Goal: Obtain resource: Download file/media

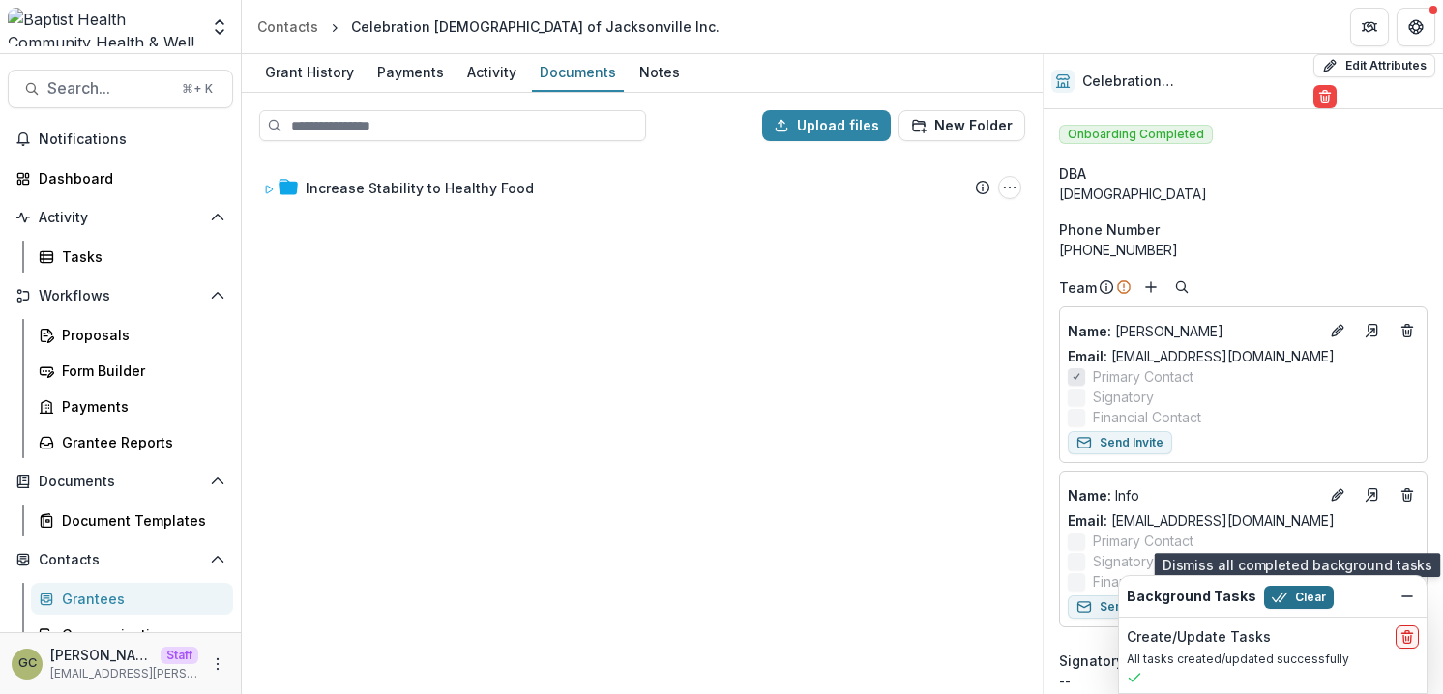
click at [1273, 599] on icon "button" at bounding box center [1279, 597] width 15 height 15
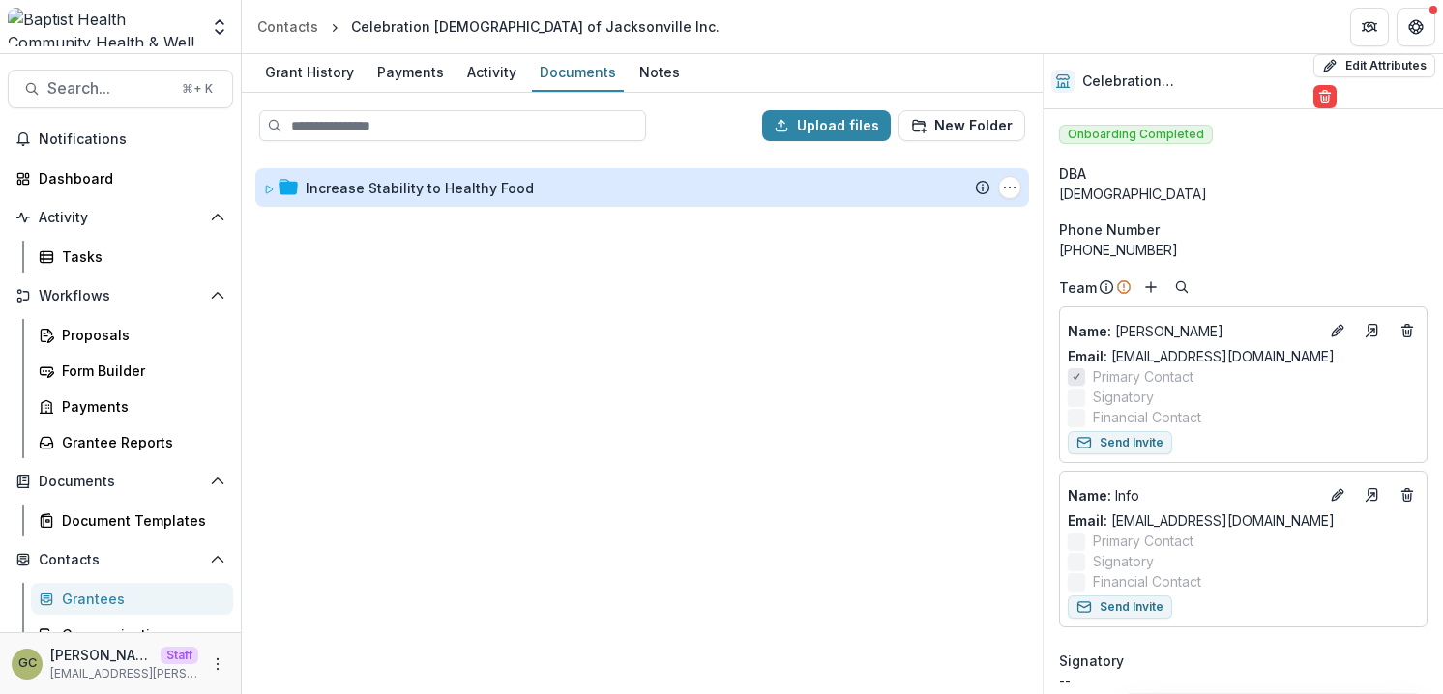
click at [488, 190] on div "Increase Stability to Healthy Food" at bounding box center [420, 188] width 228 height 20
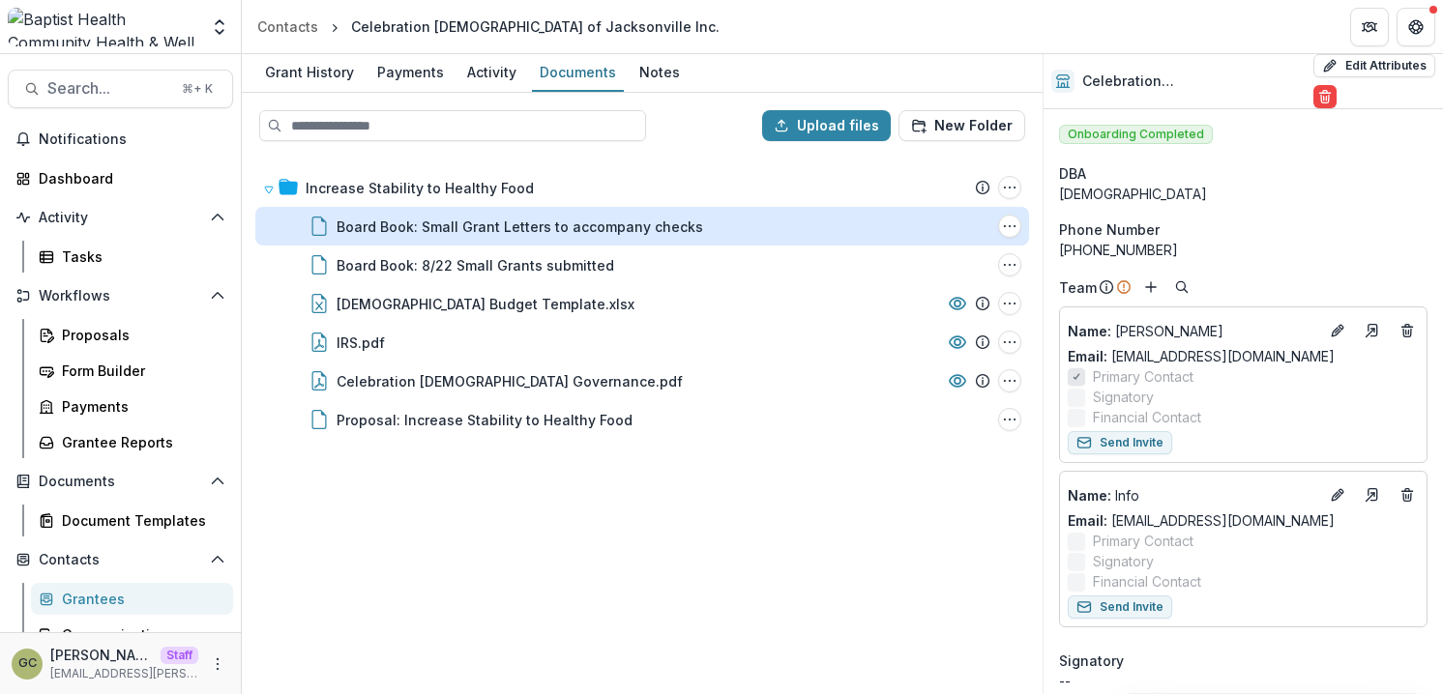
click at [506, 227] on div "Board Book: Small Grant Letters to accompany checks" at bounding box center [519, 227] width 366 height 20
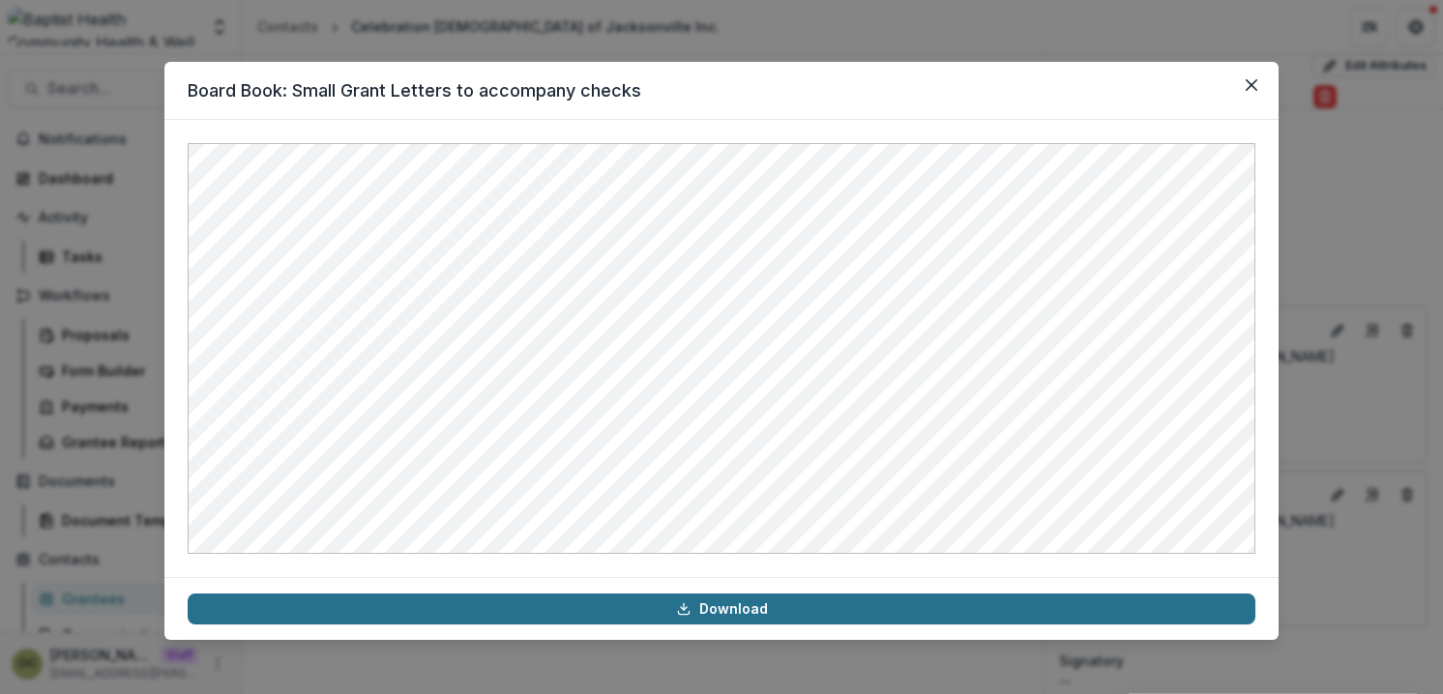
click at [769, 613] on link "Download" at bounding box center [722, 609] width 1068 height 31
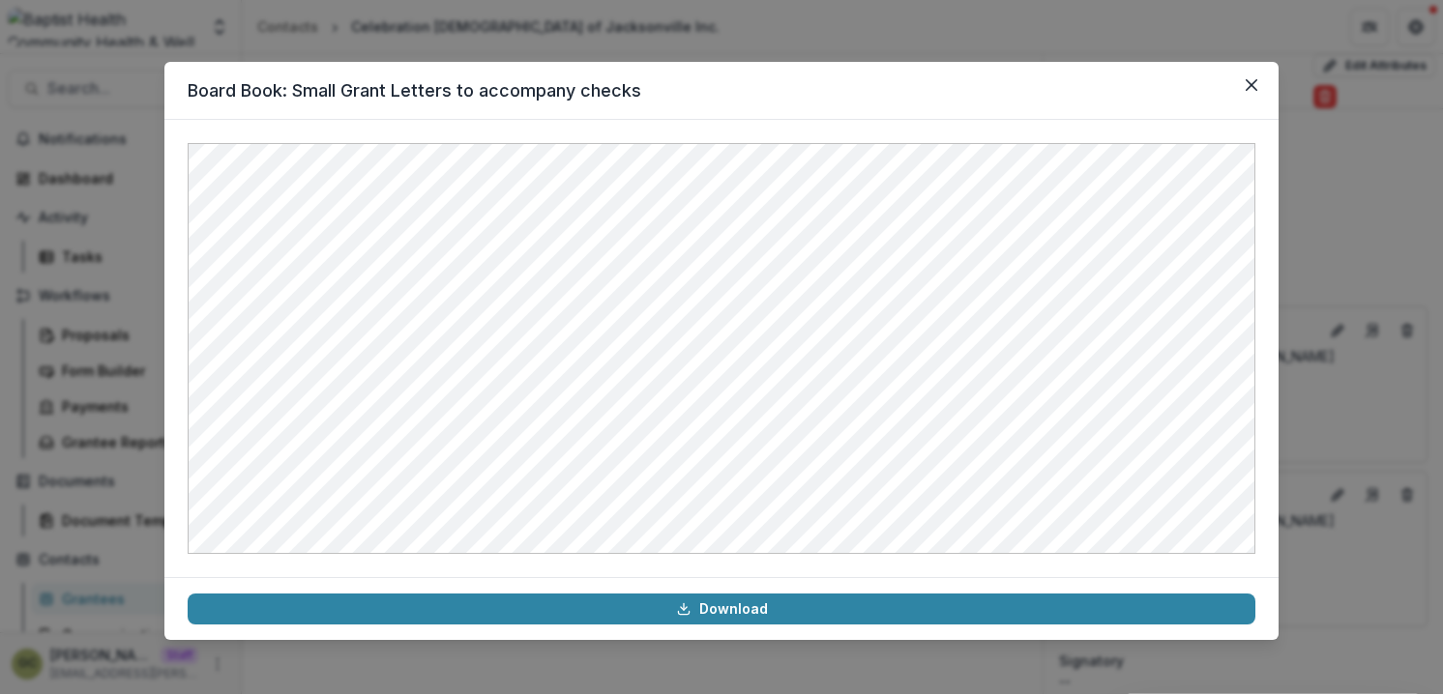
click at [1350, 238] on div "Board Book: Small Grant Letters to accompany checks Download" at bounding box center [721, 347] width 1443 height 694
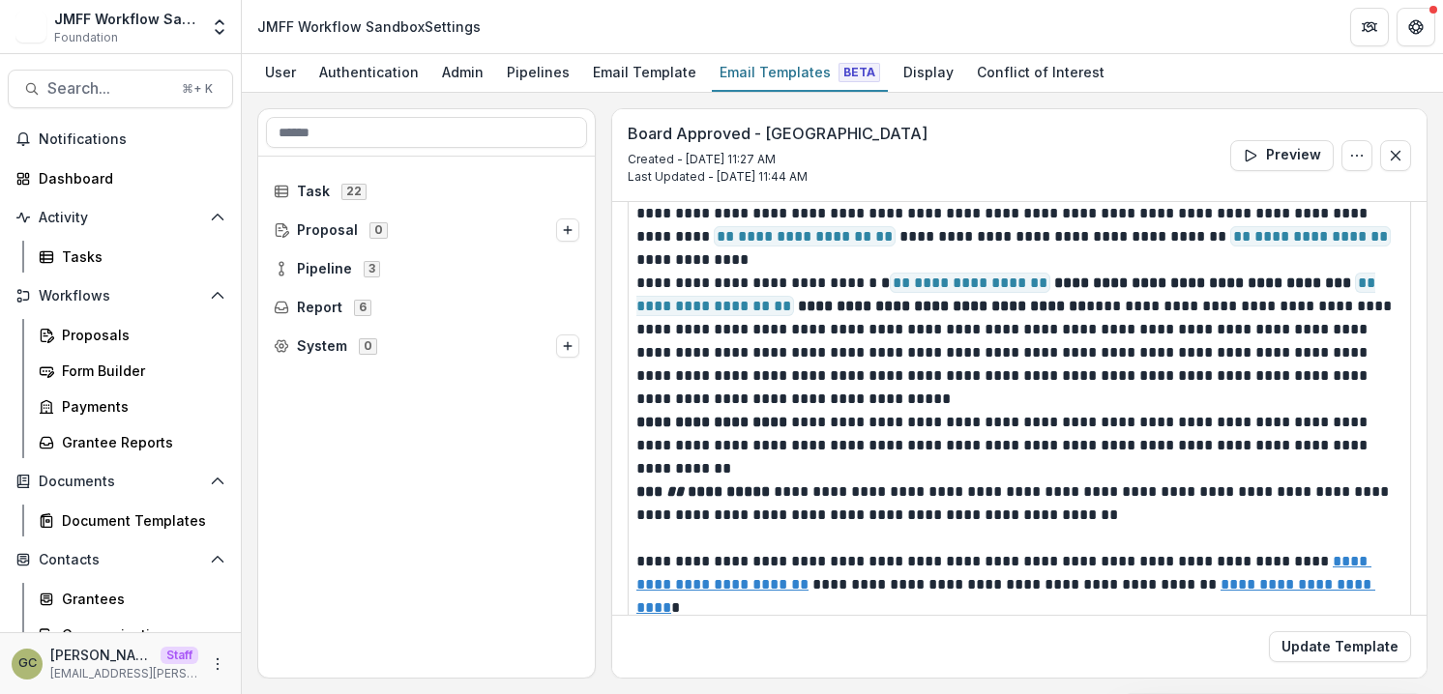
scroll to position [483, 0]
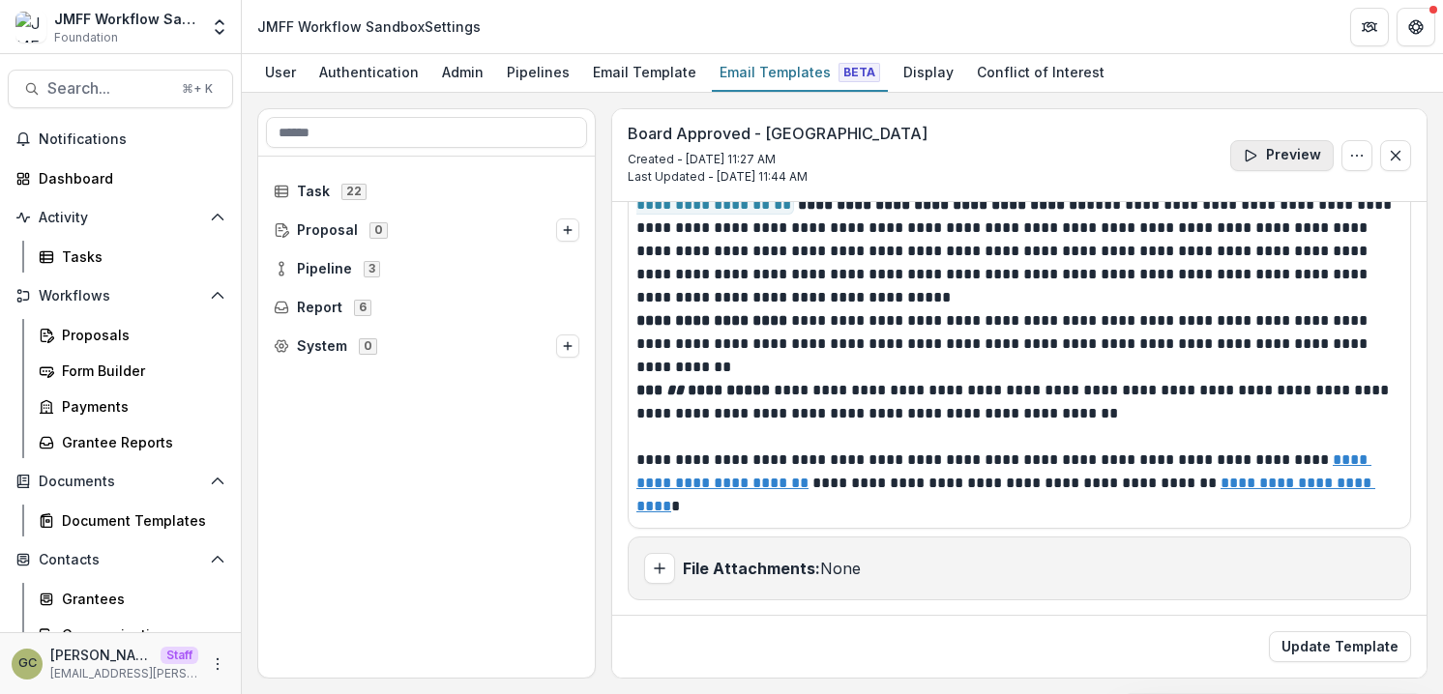
click at [1275, 154] on button "Preview" at bounding box center [1281, 155] width 103 height 31
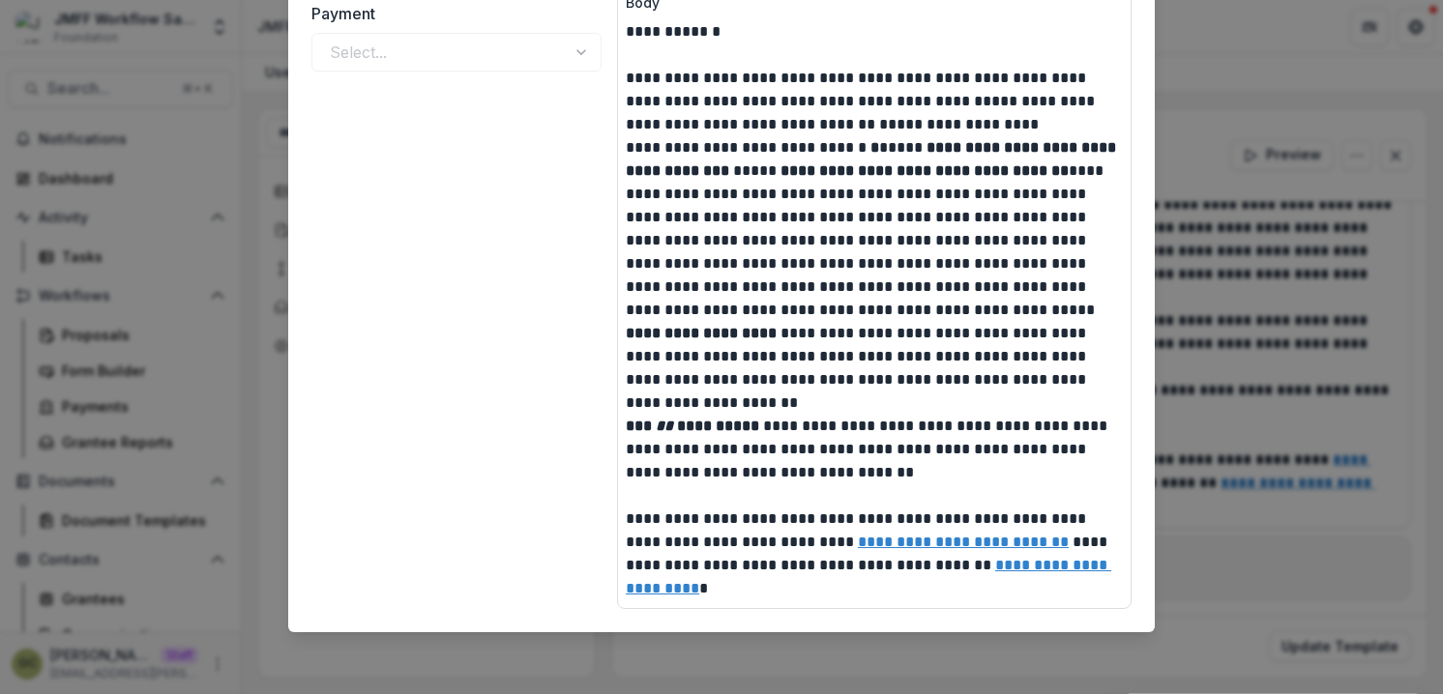
scroll to position [141, 0]
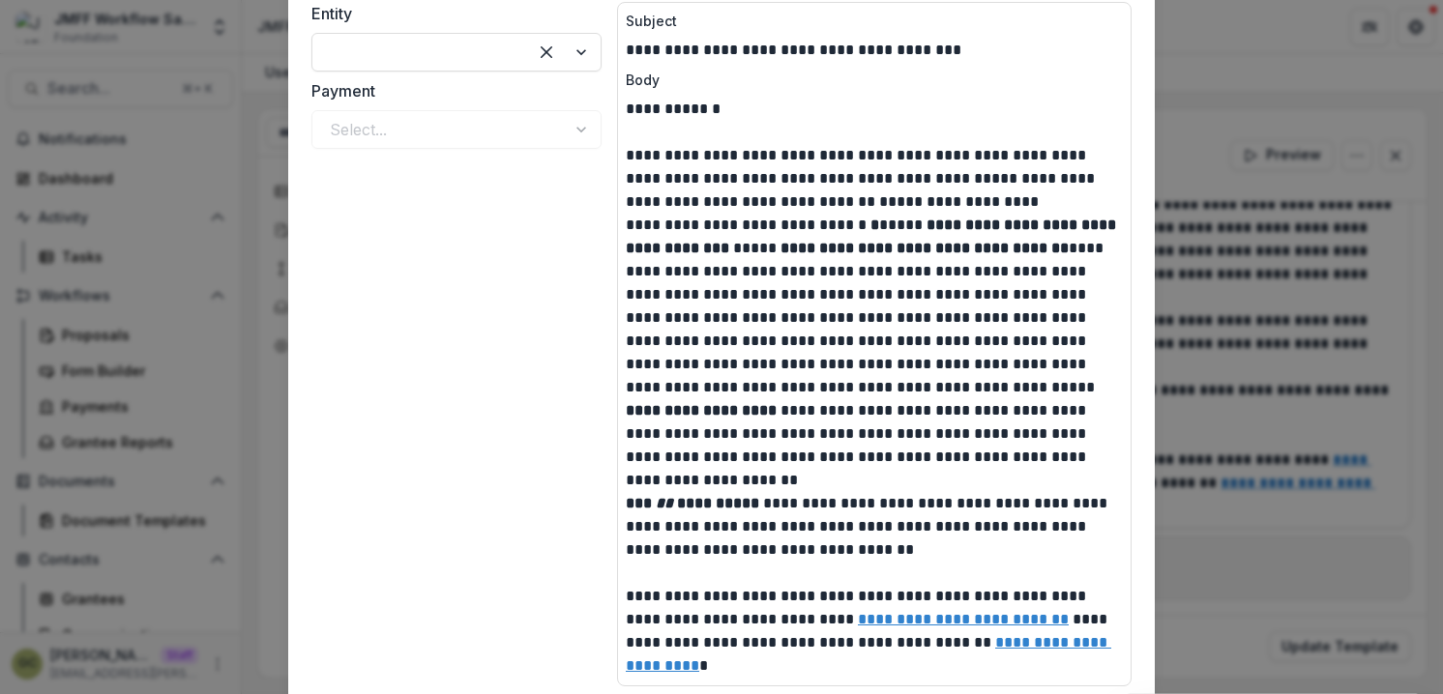
click at [1249, 157] on div "**********" at bounding box center [721, 347] width 1443 height 694
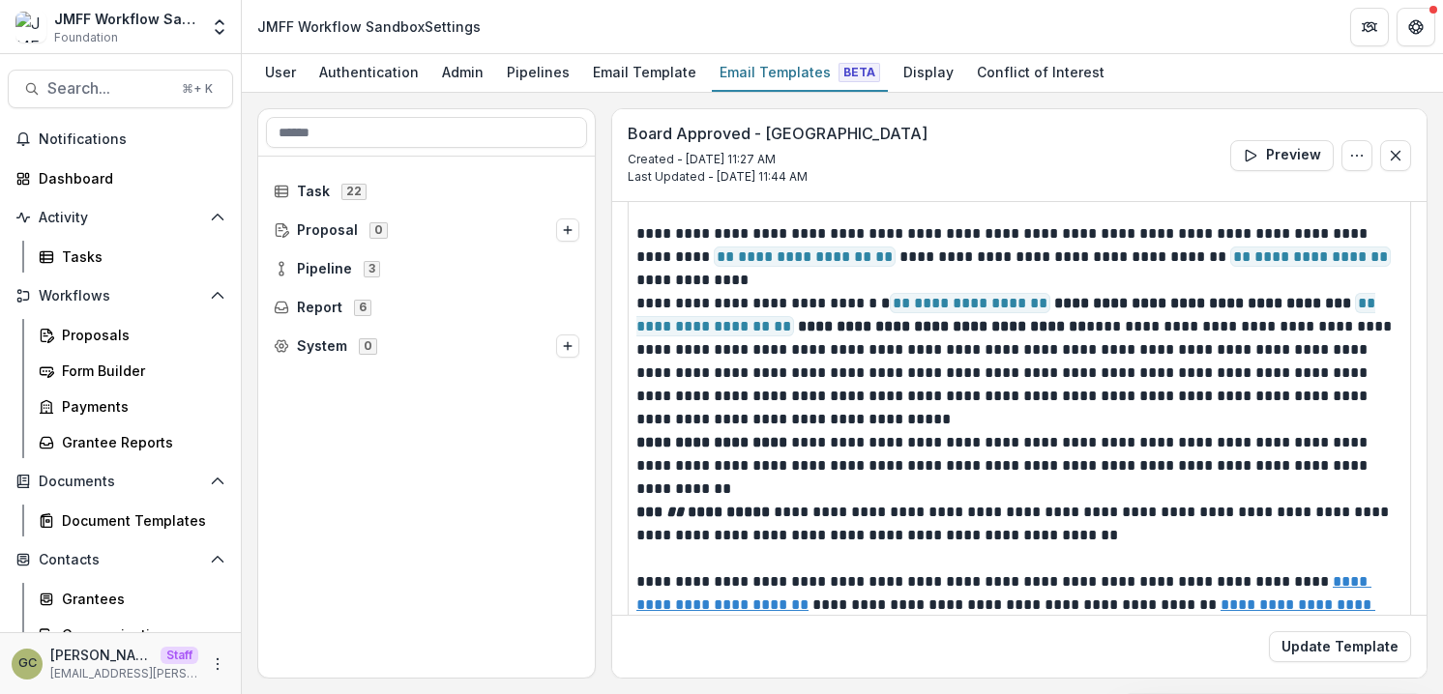
scroll to position [352, 0]
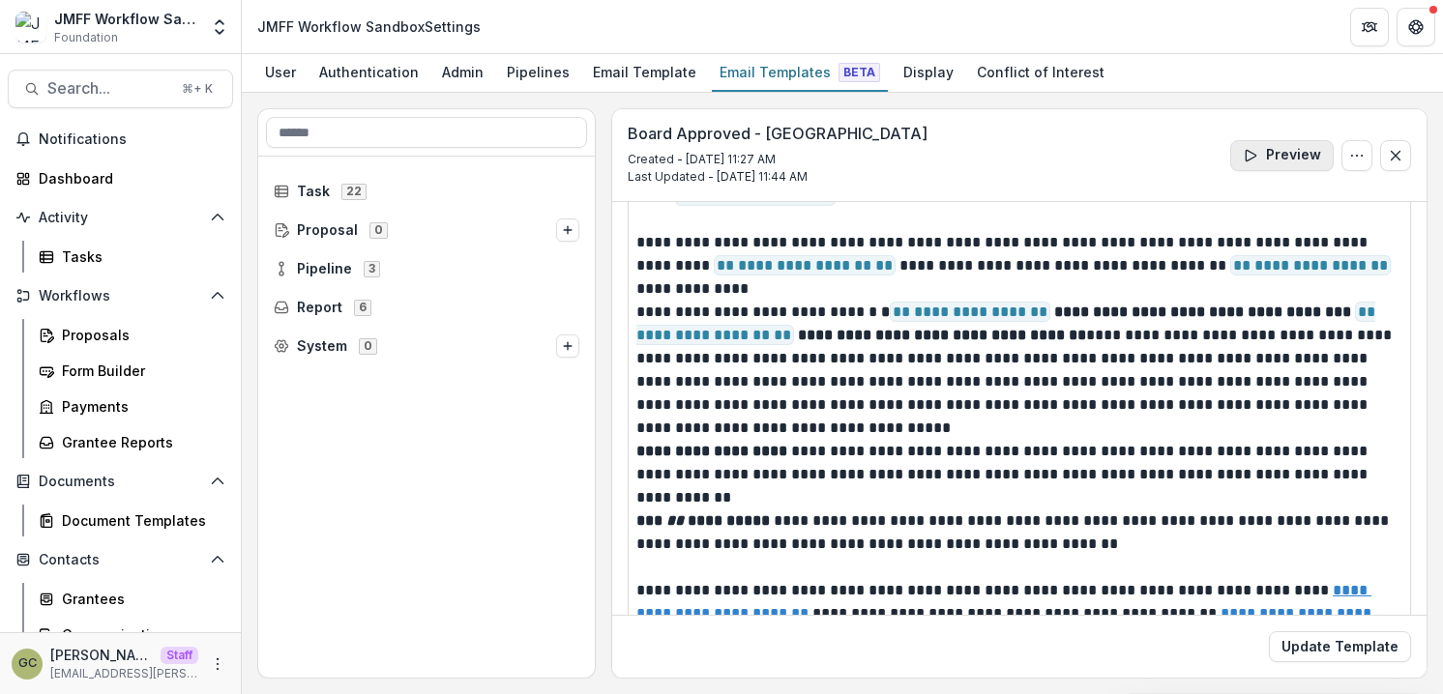
click at [1265, 160] on button "Preview" at bounding box center [1281, 155] width 103 height 31
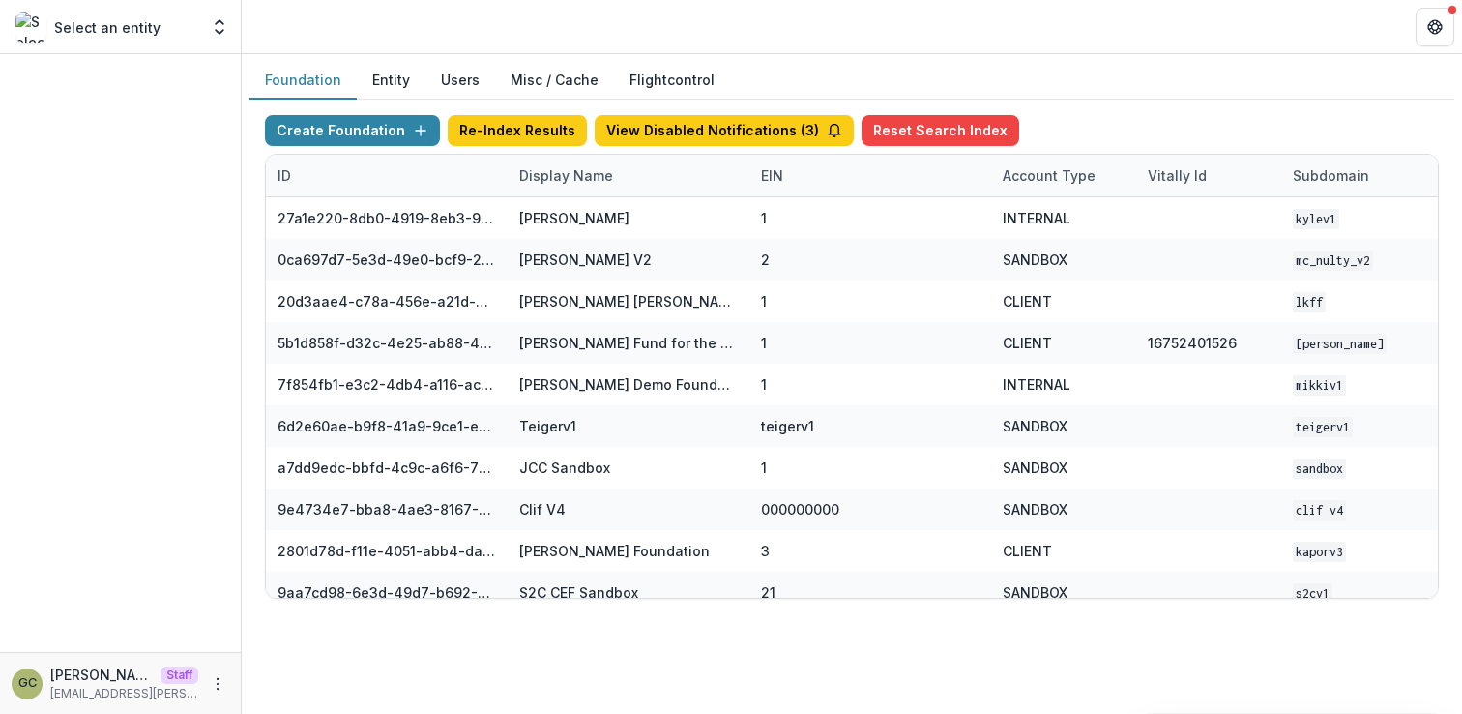
click at [1080, 93] on div "Foundation Entity Users Misc / Cache Flightcontrol" at bounding box center [851, 81] width 1205 height 38
